Goal: Information Seeking & Learning: Check status

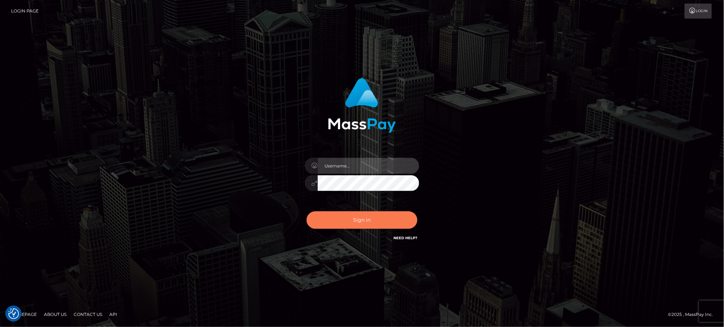
type input "Jiecel"
click at [357, 224] on button "Sign in" at bounding box center [362, 221] width 111 height 18
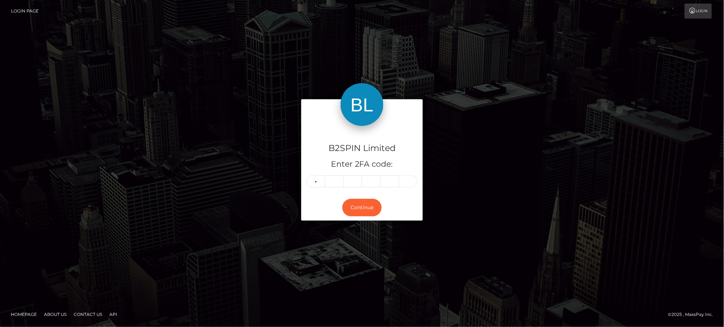
type input "4"
type input "8"
type input "5"
type input "0"
type input "9"
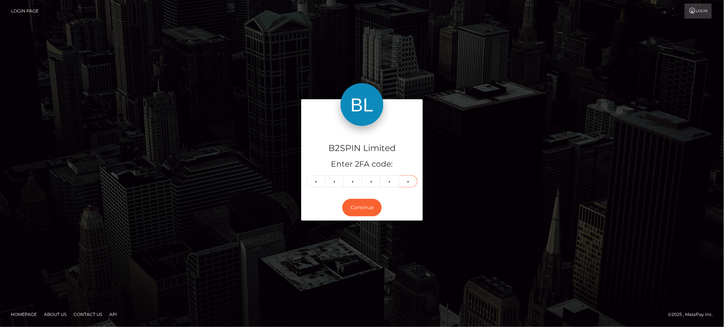
type input "2"
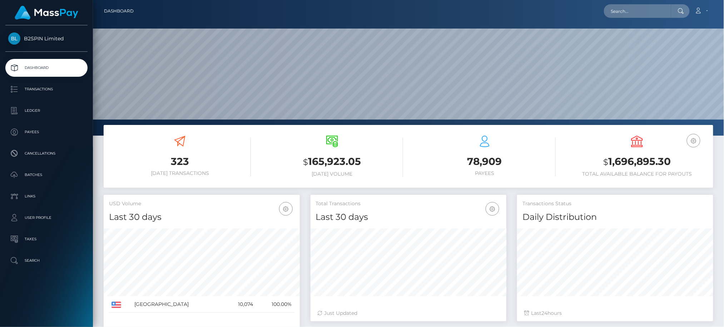
scroll to position [127, 196]
click at [667, 12] on input "text" at bounding box center [637, 11] width 67 height 14
paste input "3389140"
drag, startPoint x: 659, startPoint y: 11, endPoint x: 582, endPoint y: 18, distance: 77.2
click at [582, 18] on div "3389140 Loading... Loading... Account Edit Profile Logout" at bounding box center [426, 11] width 574 height 15
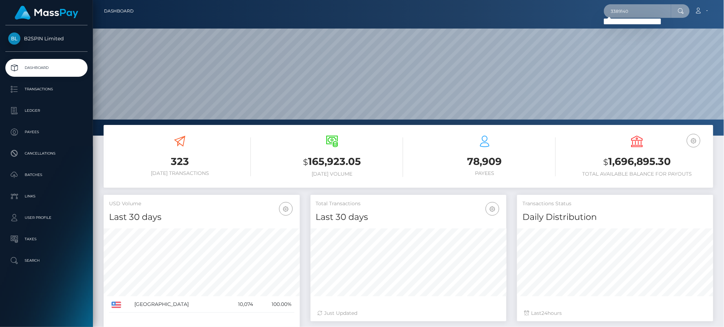
paste input "bd7f5f72-7285-485a-b661-5f5b459a0ae3"
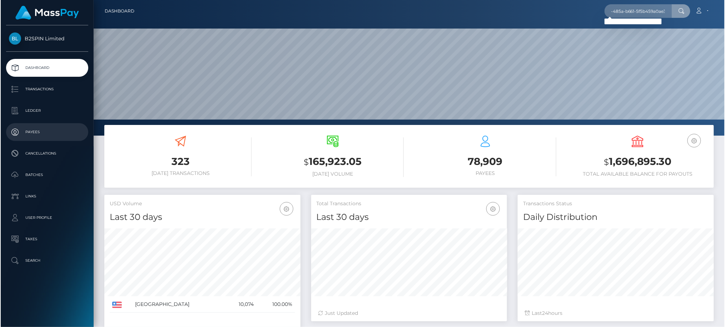
scroll to position [0, 0]
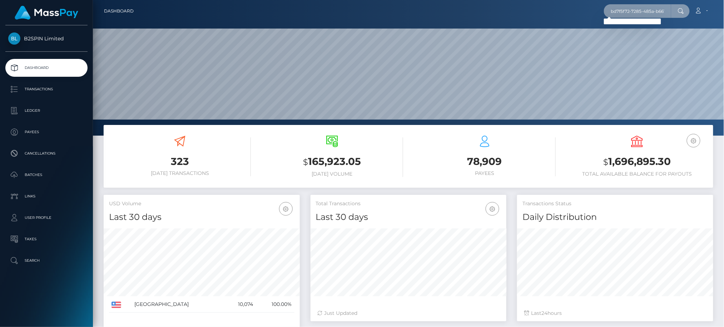
click at [668, 12] on input "bd7f5f72-7285-485a-b661-5f5b459a0ae3" at bounding box center [637, 11] width 67 height 14
paste input "154958391"
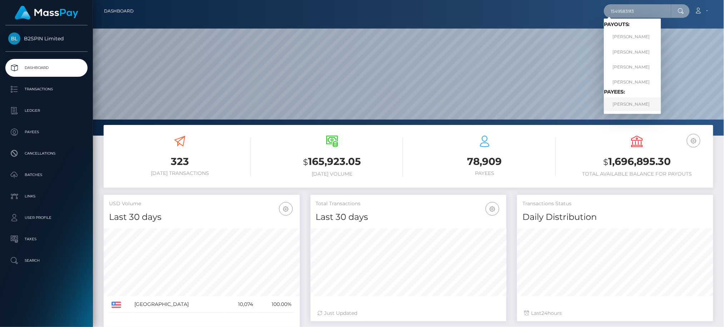
type input "1549583913"
click at [623, 105] on link "Whitney Murray" at bounding box center [632, 104] width 57 height 13
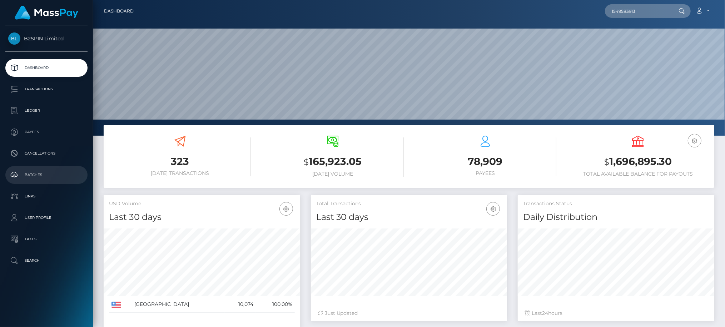
scroll to position [136, 632]
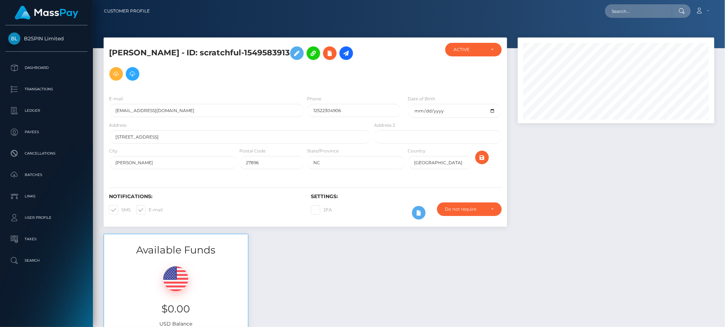
scroll to position [86, 197]
click at [648, 211] on div at bounding box center [616, 136] width 207 height 197
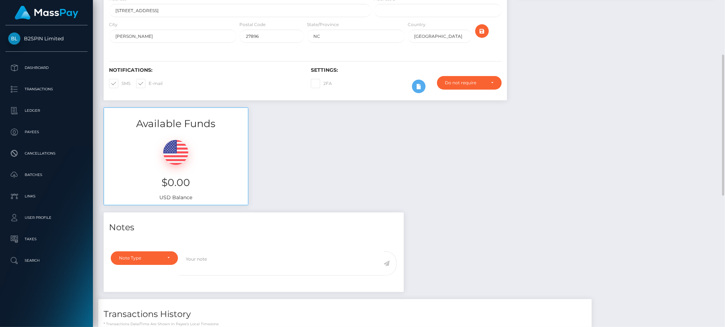
scroll to position [253, 0]
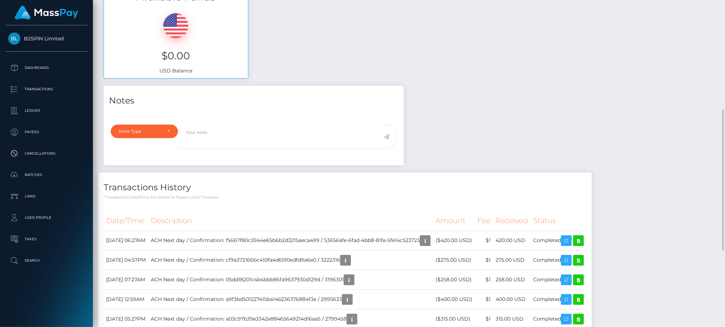
click at [665, 120] on div "Notes Note Type Compliance Clear Compliance General Note Type" at bounding box center [409, 276] width 622 height 381
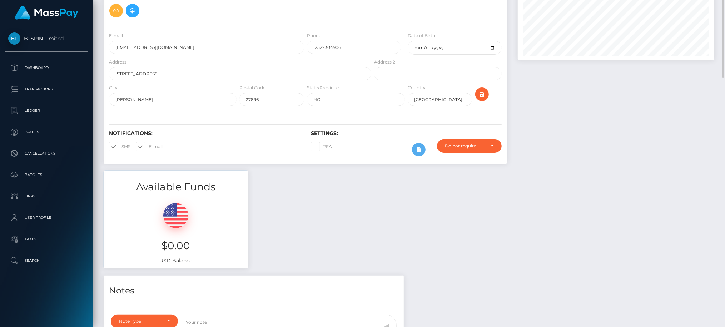
scroll to position [0, 0]
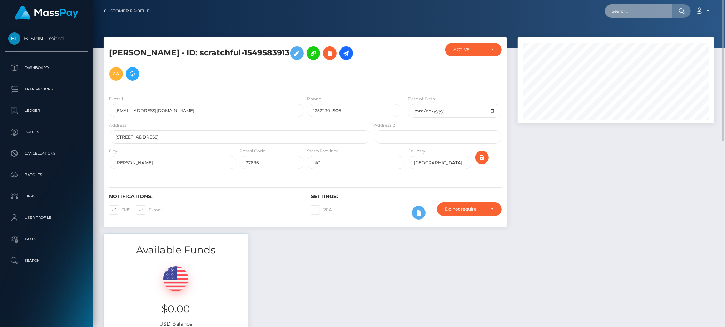
click at [637, 9] on input "text" at bounding box center [638, 11] width 67 height 14
paste input "3389123"
click at [662, 13] on input "3389123" at bounding box center [638, 11] width 67 height 14
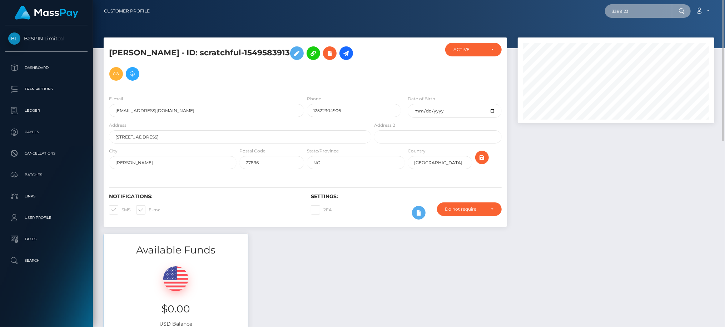
paste input "822252ca-8561-4330-a3fb-ed7fa136866a"
drag, startPoint x: 677, startPoint y: 176, endPoint x: 680, endPoint y: 158, distance: 18.9
click at [677, 176] on div at bounding box center [616, 136] width 207 height 197
click at [637, 12] on input "822252ca-8561-4330-a3fb-ed7fa136866a" at bounding box center [638, 11] width 67 height 14
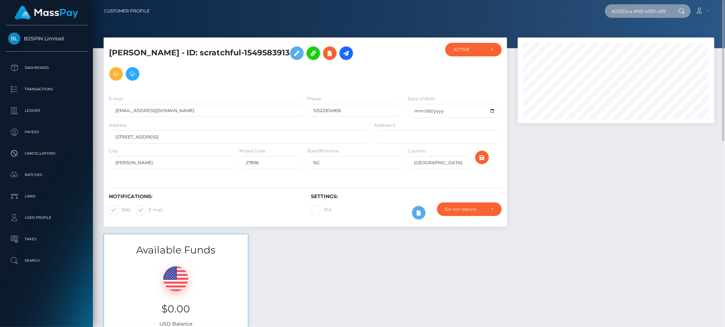
click at [637, 12] on input "822252ca-8561-4330-a3fb-ed7fa136866a" at bounding box center [638, 11] width 67 height 14
paste input "1422538076"
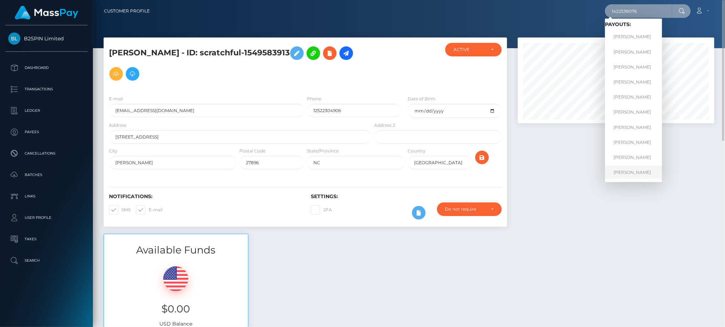
type input "1422538076"
click at [628, 172] on link "BRIAN GUTMANN" at bounding box center [633, 172] width 57 height 13
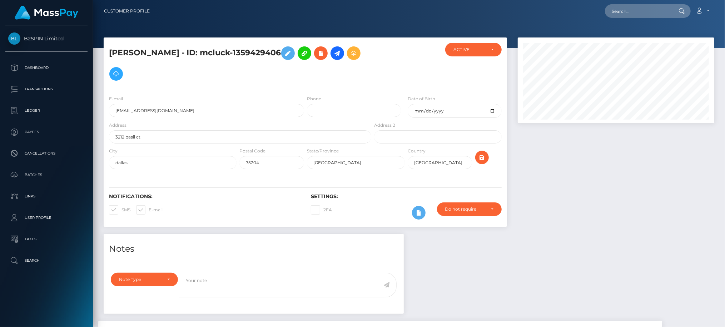
scroll to position [86, 197]
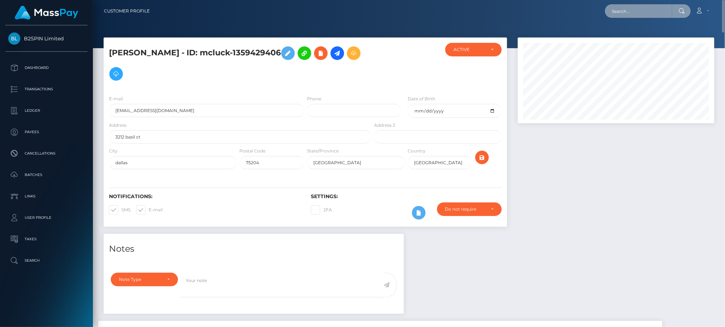
click at [647, 9] on input "text" at bounding box center [638, 11] width 67 height 14
paste input "3389037"
click at [636, 11] on input "3389037" at bounding box center [638, 11] width 67 height 14
paste input "3389037"
click at [636, 11] on input "33890373389037" at bounding box center [638, 11] width 67 height 14
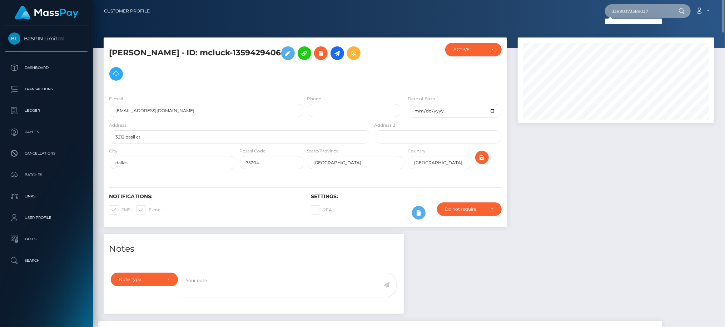
click at [636, 11] on input "33890373389037" at bounding box center [638, 11] width 67 height 14
paste input "text"
click at [665, 16] on input "3389037" at bounding box center [638, 11] width 67 height 14
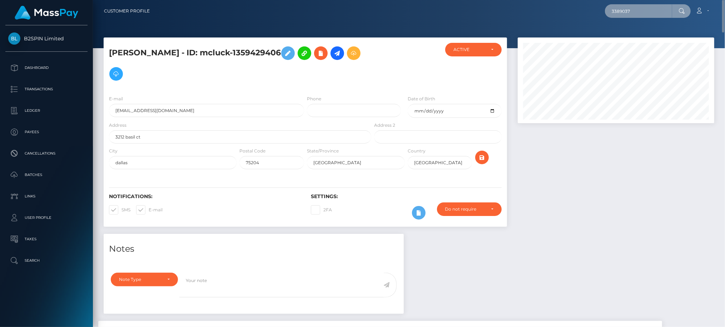
click at [665, 16] on input "3389037" at bounding box center [638, 11] width 67 height 14
paste input "22ac3498-a499-4d77-b78b-98740a566ad"
click at [673, 191] on div at bounding box center [616, 136] width 207 height 197
click at [652, 10] on input "22ac3498-a499-4d77-b78b-98740a566ad7" at bounding box center [638, 11] width 67 height 14
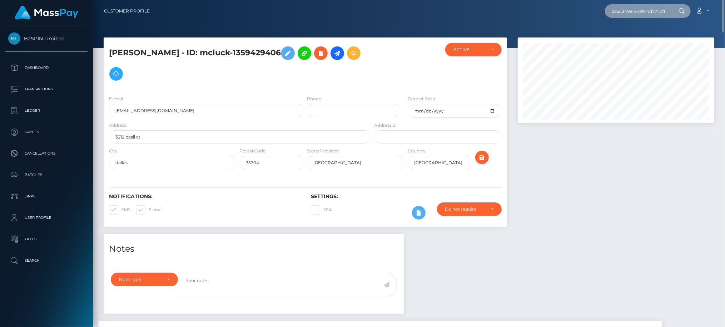
click at [652, 10] on input "22ac3498-a499-4d77-b78b-98740a566ad7" at bounding box center [638, 11] width 67 height 14
paste input "1559258592"
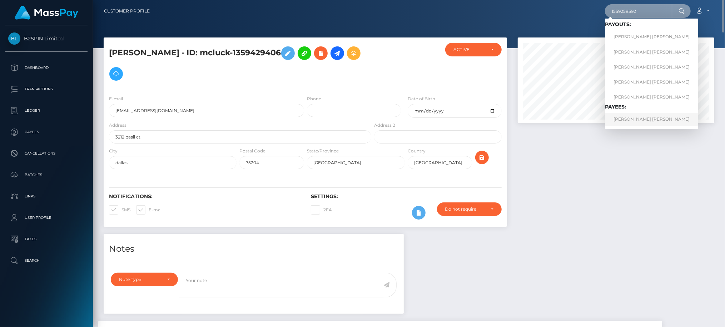
type input "1559258592"
click at [635, 120] on link "JONATHAN BENNETT WRIGHT" at bounding box center [651, 119] width 93 height 13
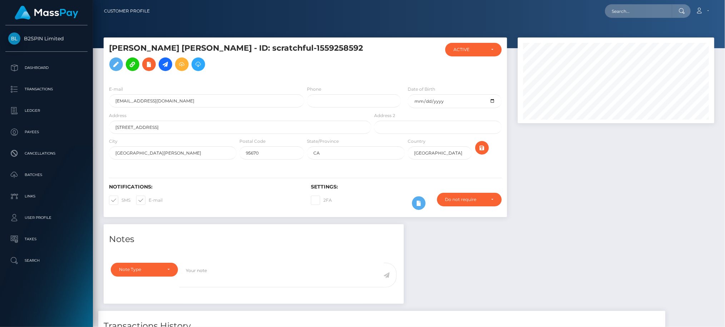
scroll to position [86, 197]
click at [683, 214] on div at bounding box center [616, 131] width 207 height 187
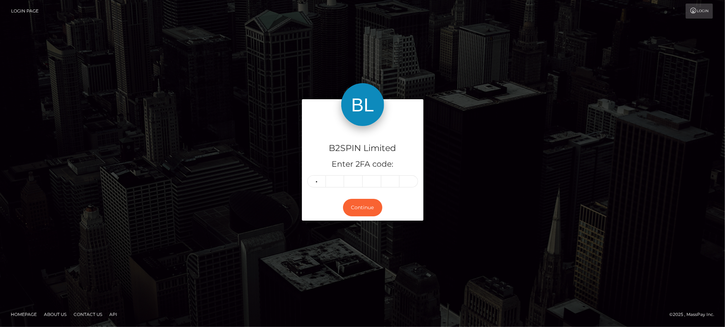
type input "0"
type input "1"
type input "4"
type input "0"
type input "1"
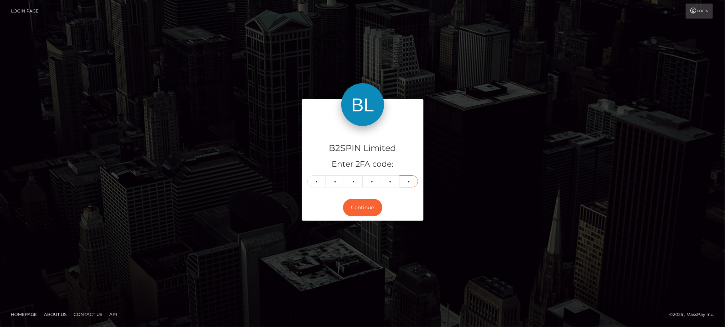
type input "5"
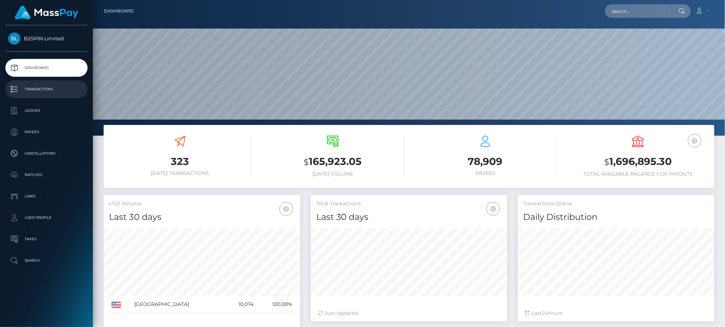
scroll to position [127, 197]
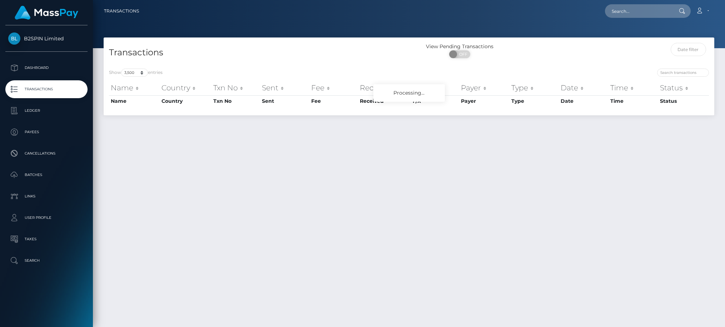
select select "3500"
click at [466, 53] on span "OFF" at bounding box center [462, 54] width 18 height 8
checkbox input "true"
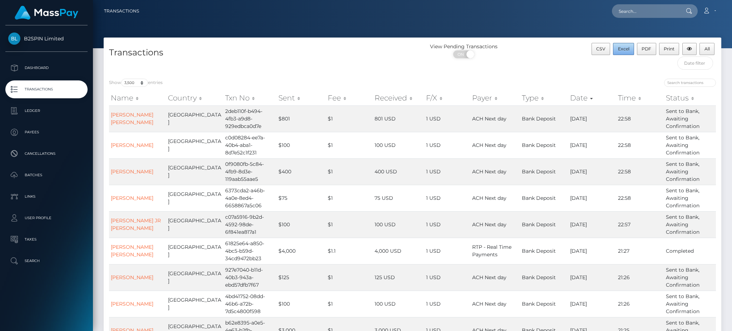
click at [626, 50] on span "Excel" at bounding box center [623, 48] width 11 height 5
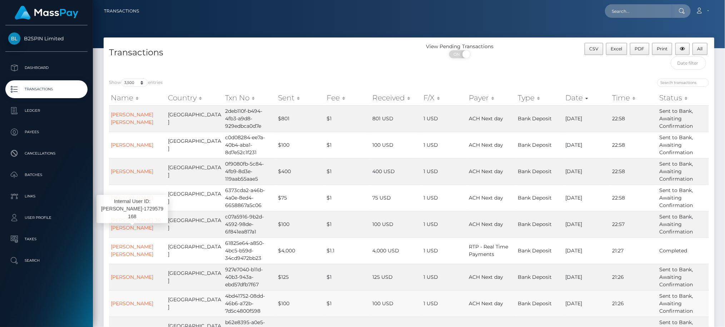
click at [92, 301] on div "B2SPIN Limited Dashboard Transactions Ledger Payees Cancellations Batches" at bounding box center [46, 175] width 93 height 301
click at [35, 71] on p "Dashboard" at bounding box center [46, 68] width 76 height 11
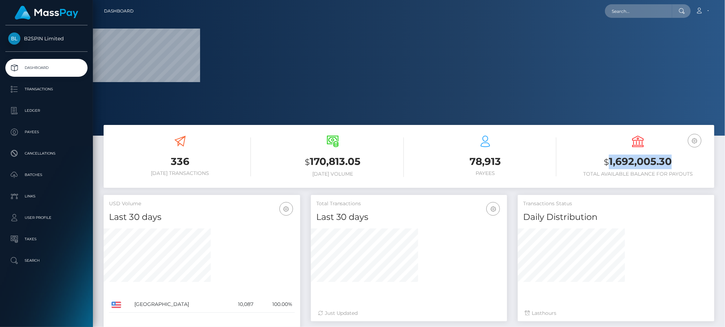
drag, startPoint x: 609, startPoint y: 163, endPoint x: 668, endPoint y: 160, distance: 59.4
click at [668, 160] on h3 "$ 1,692,005.30" at bounding box center [638, 162] width 142 height 15
copy h3 "1,692,005.30"
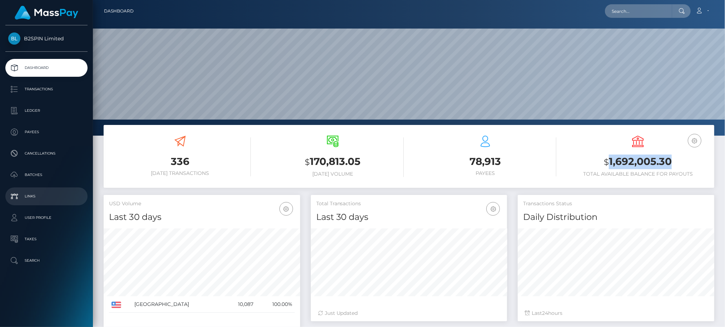
scroll to position [127, 197]
